Goal: Transaction & Acquisition: Purchase product/service

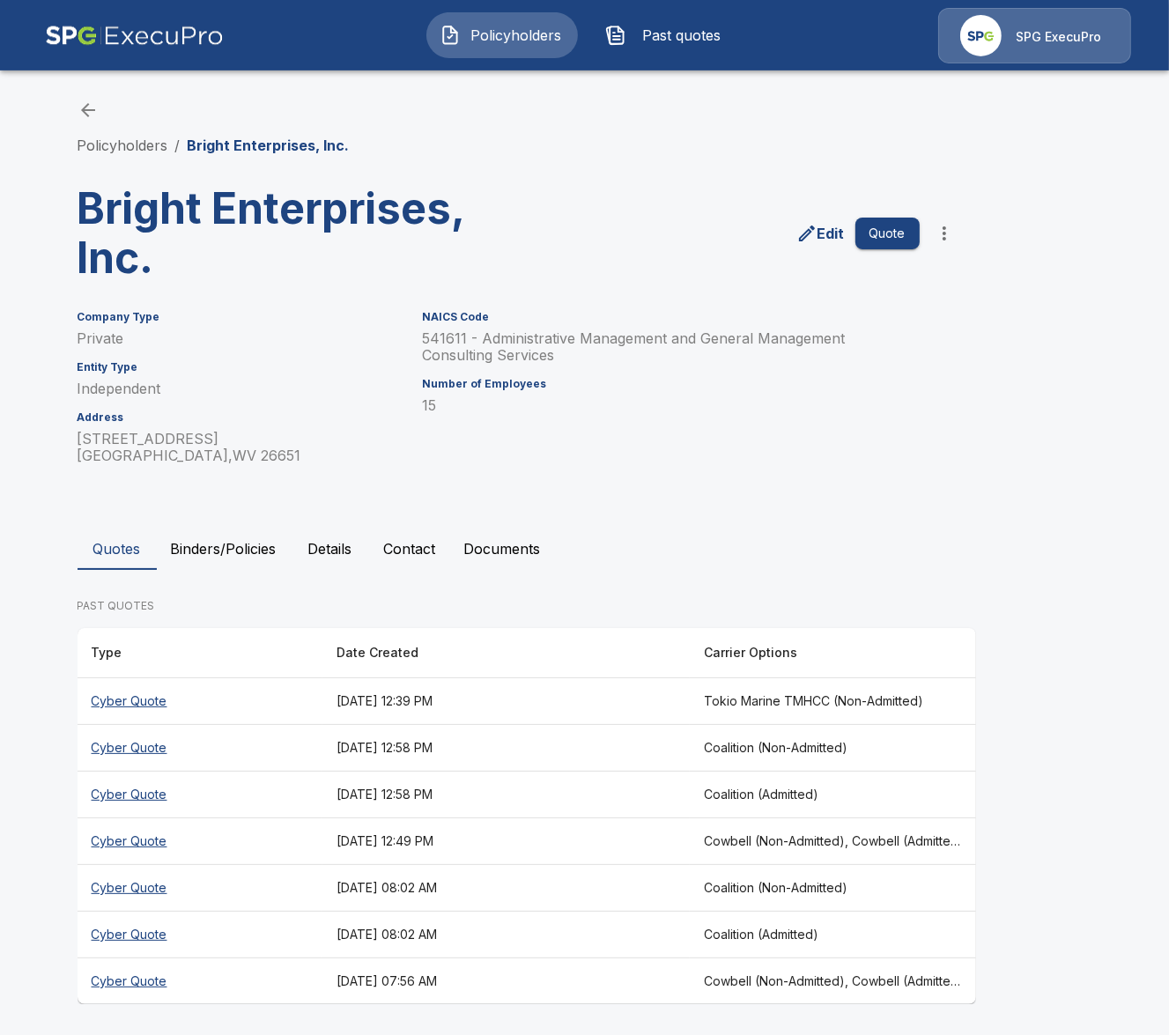
scroll to position [1, 0]
click at [602, 698] on th "[DATE] 12:39 PM" at bounding box center [505, 700] width 367 height 47
click at [689, 837] on th "[DATE] 12:49 PM" at bounding box center [505, 840] width 367 height 47
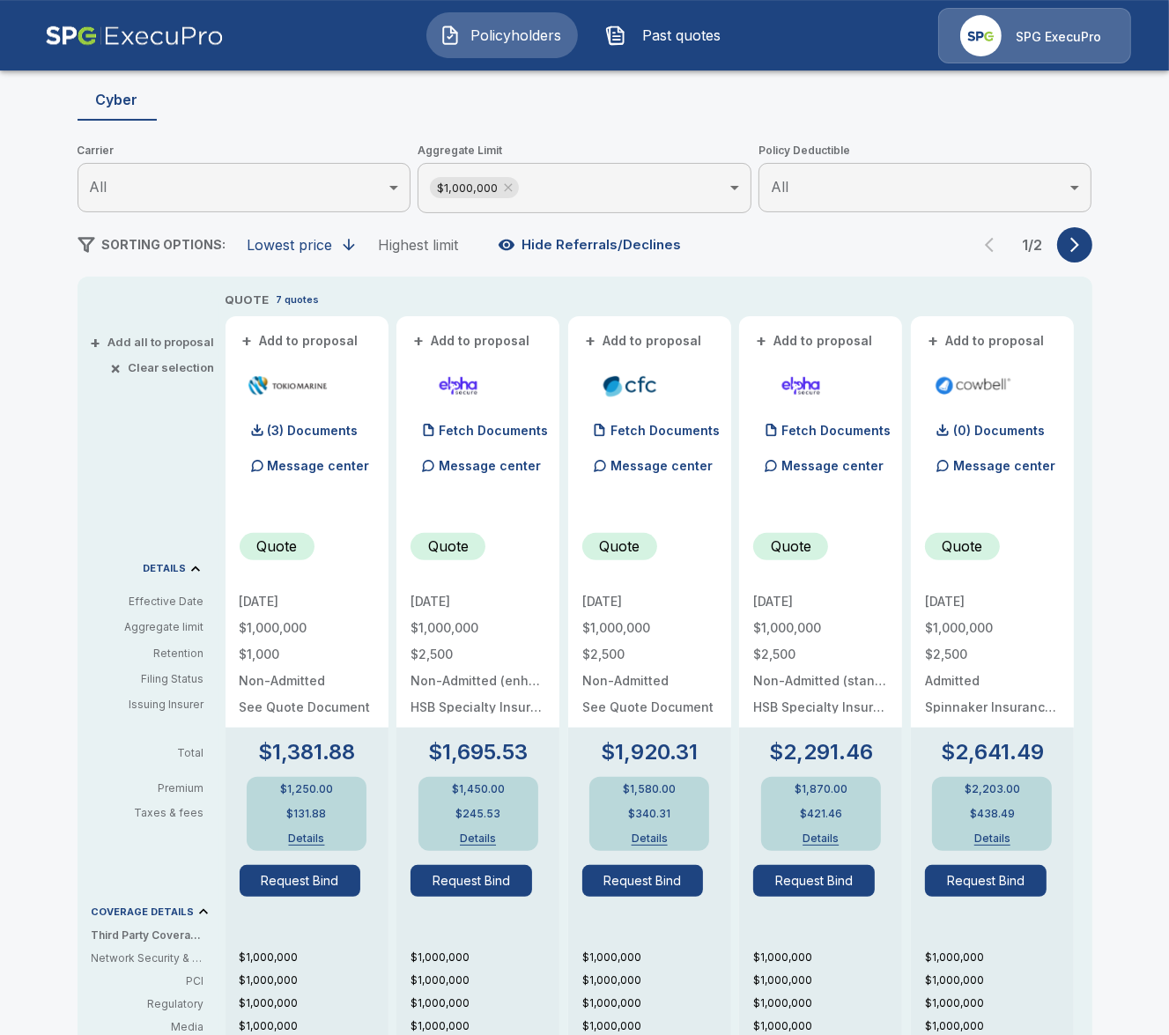
scroll to position [204, 0]
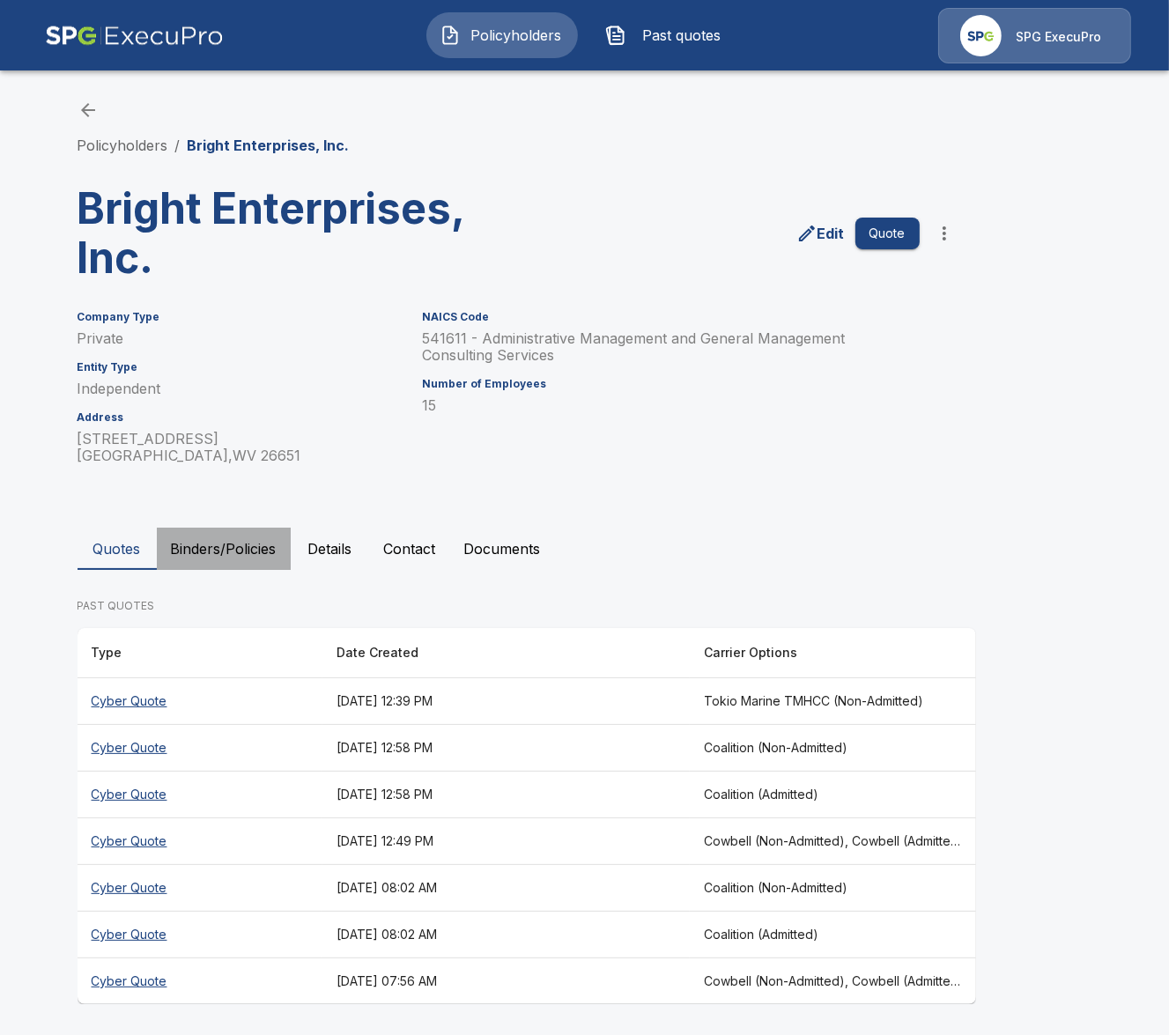
click at [280, 547] on button "Binders/Policies" at bounding box center [224, 549] width 134 height 42
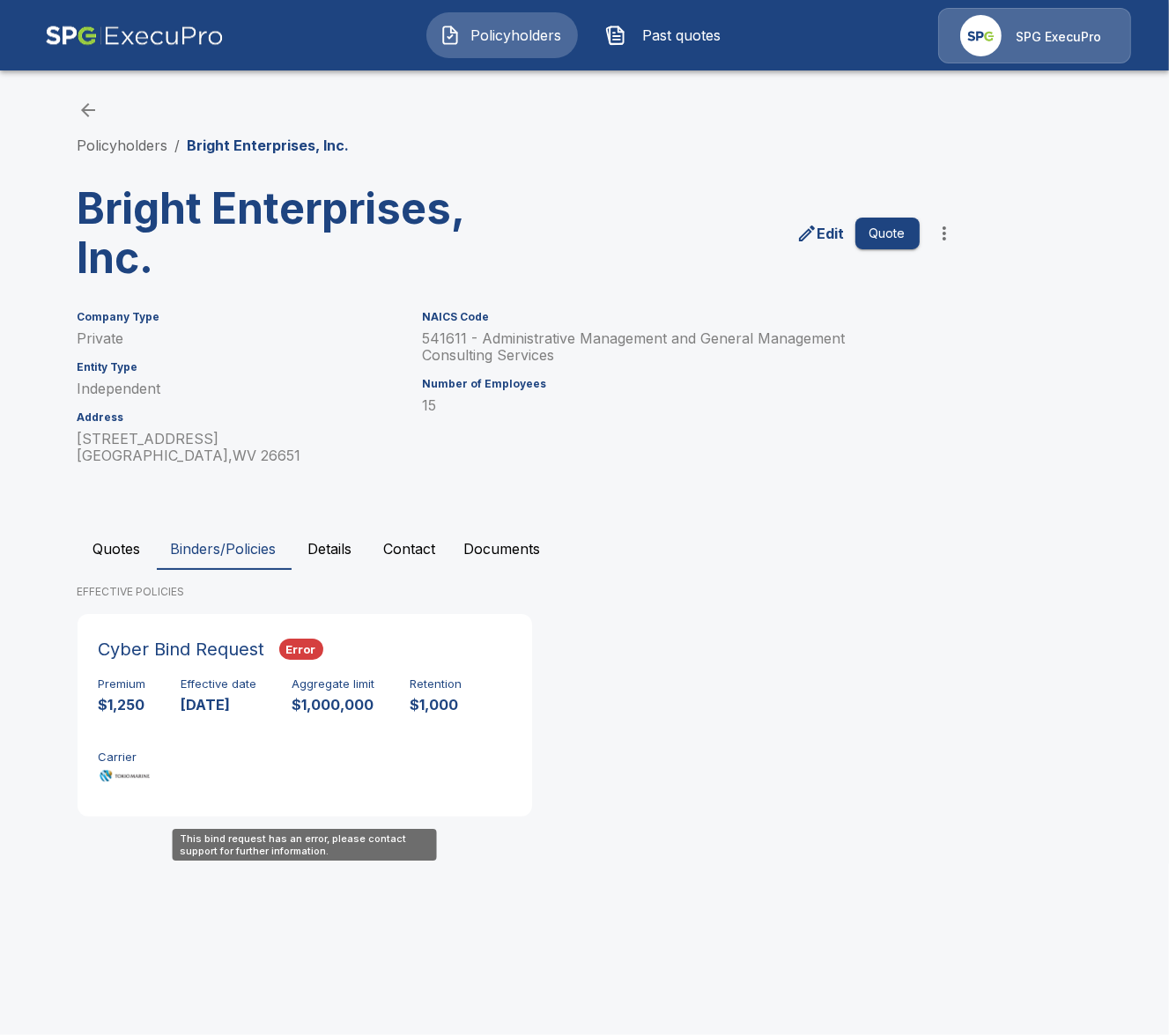
click at [250, 735] on div "Premium $1,250 Effective date [DATE] Aggregate limit $1,000,000 Retention $1,00…" at bounding box center [305, 732] width 412 height 111
click at [104, 545] on button "Quotes" at bounding box center [117, 549] width 79 height 42
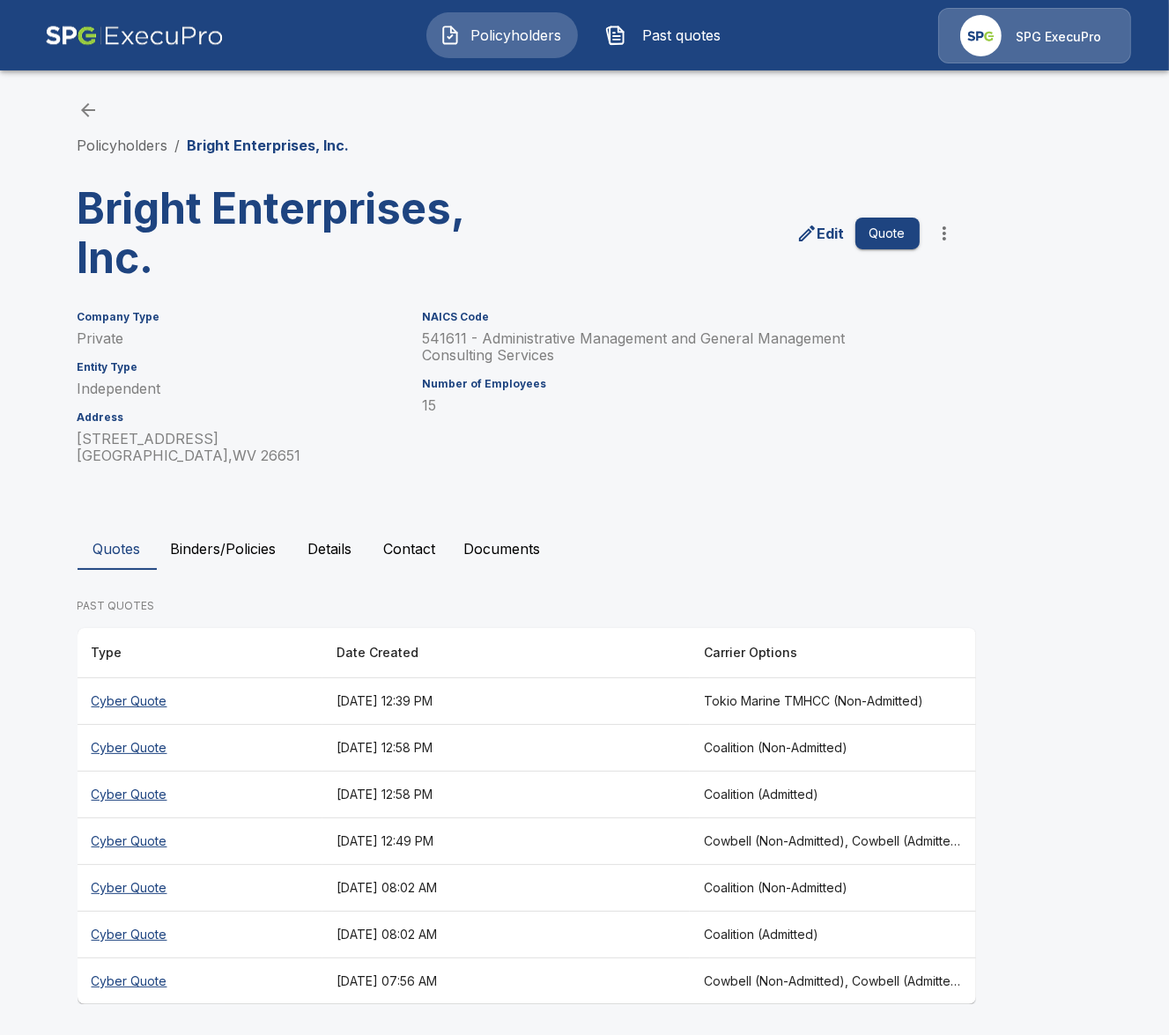
scroll to position [1, 0]
click at [660, 978] on th "[DATE] 07:56 AM" at bounding box center [505, 980] width 367 height 47
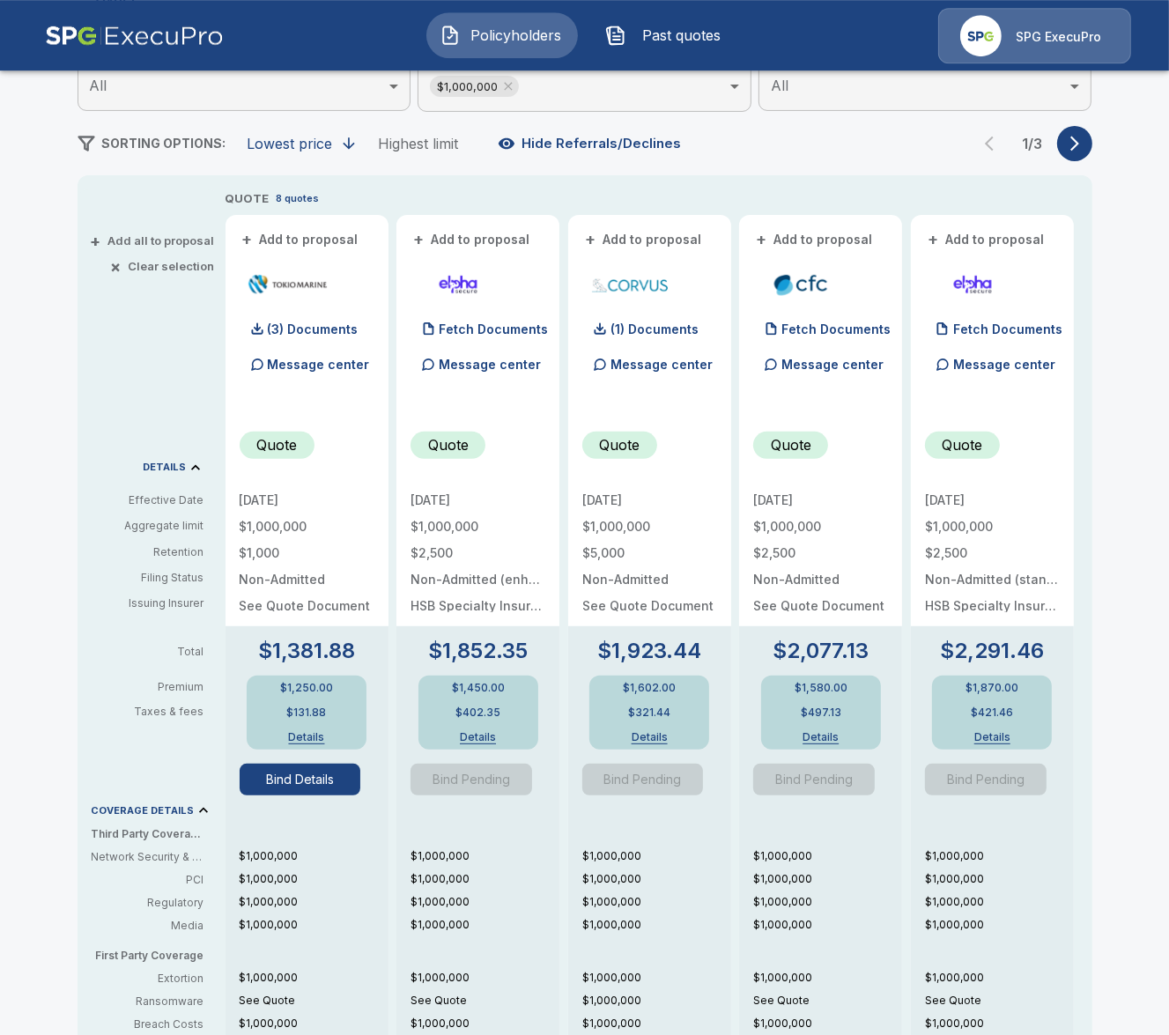
scroll to position [306, 0]
click at [336, 786] on button "Bind Details" at bounding box center [301, 779] width 122 height 32
